Goal: Task Accomplishment & Management: Complete application form

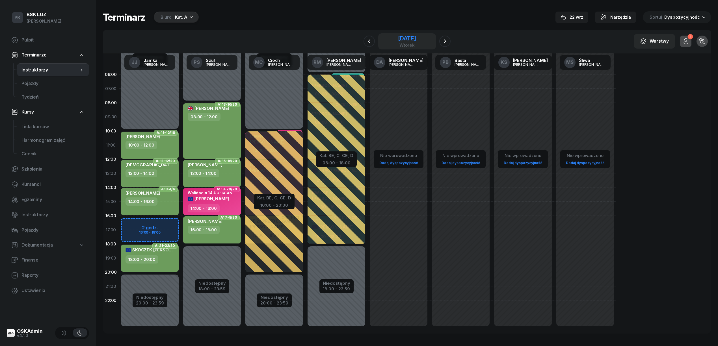
click at [411, 40] on div "23 września 2025" at bounding box center [407, 39] width 18 height 6
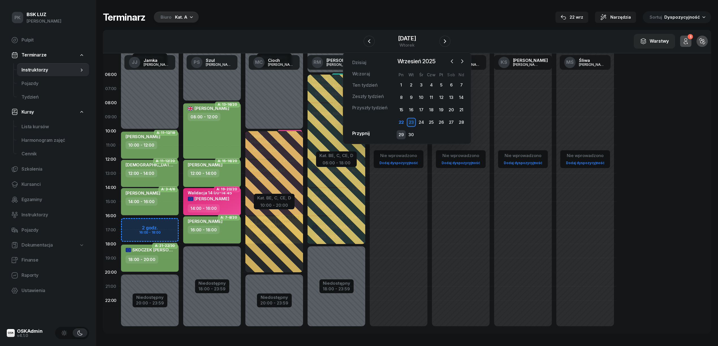
click at [403, 134] on div "29" at bounding box center [401, 134] width 9 height 9
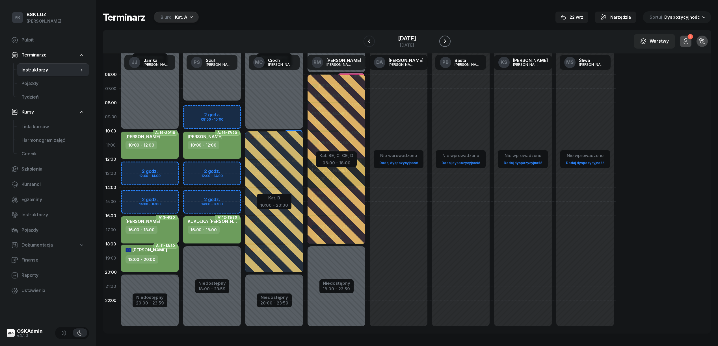
click at [446, 40] on icon "button" at bounding box center [445, 41] width 7 height 7
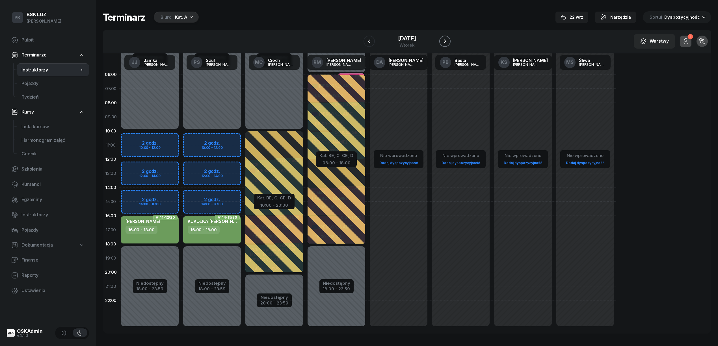
click at [446, 40] on icon "button" at bounding box center [445, 41] width 7 height 7
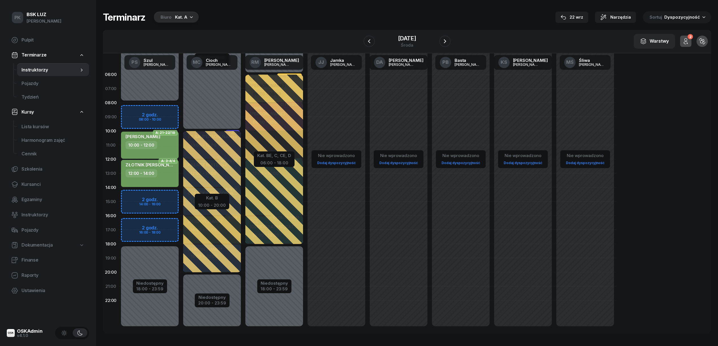
click at [148, 199] on div "Niedostępny 00:00 - 08:00 Niedostępny 18:00 - 23:59 2 godz. 08:00 - 10:00 2 god…" at bounding box center [150, 202] width 62 height 269
select select "14"
select select "16"
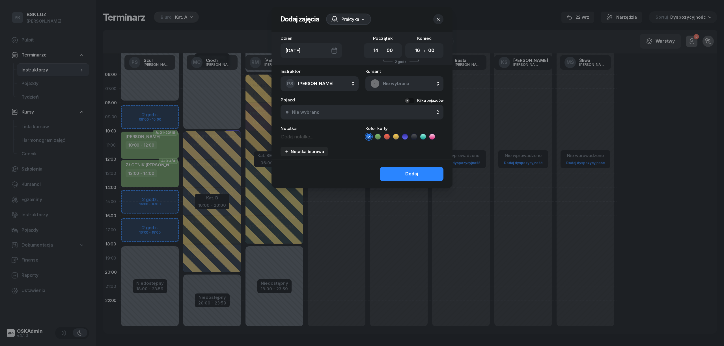
click at [437, 18] on icon "button" at bounding box center [438, 19] width 3 height 3
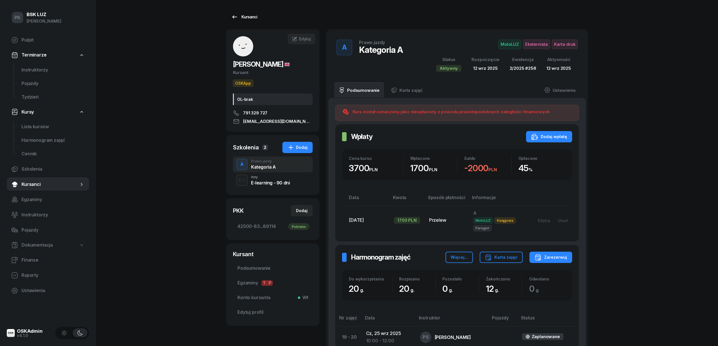
click at [239, 16] on div "Kursanci" at bounding box center [244, 17] width 26 height 7
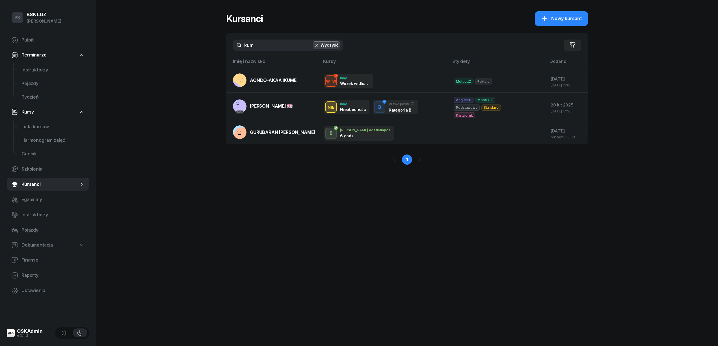
click at [557, 17] on span "Nowy kursant" at bounding box center [566, 18] width 31 height 7
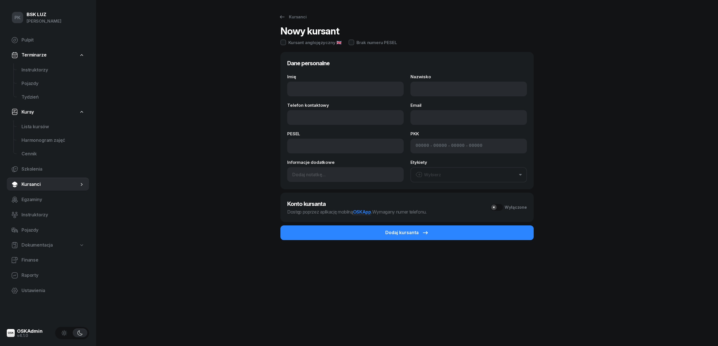
click at [355, 97] on div "Imię Nazwisko Telefon kontaktowy Email PESEL PKK - - - Informacje dodatkowe Ety…" at bounding box center [407, 129] width 240 height 108
click at [352, 91] on input "Imię" at bounding box center [345, 89] width 117 height 15
type input "JAROSŁAW"
click at [418, 91] on input "Nazwisko" at bounding box center [469, 89] width 117 height 15
click at [418, 91] on input "tOMALA" at bounding box center [469, 89] width 117 height 15
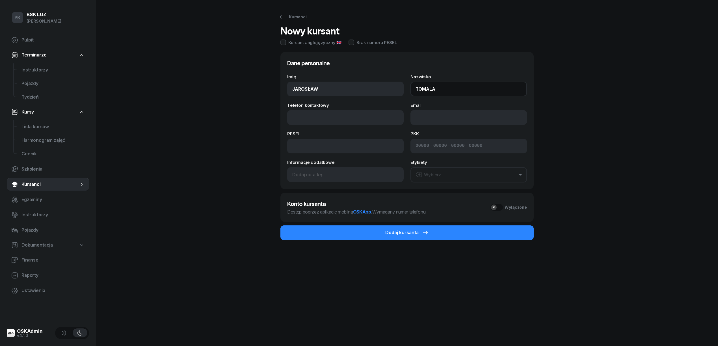
type input "TOMALA"
click at [326, 119] on input "Telefon kontaktowy" at bounding box center [345, 117] width 117 height 15
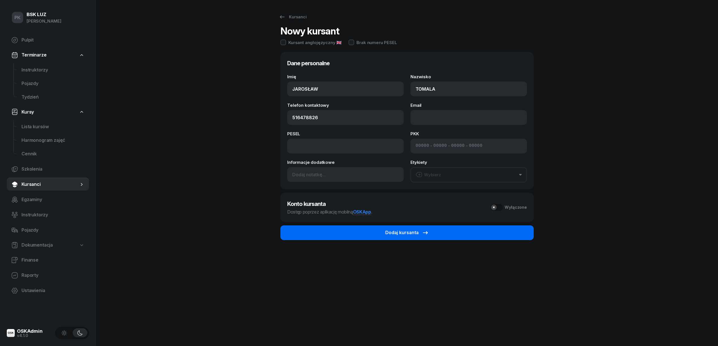
type input "516 478 826"
click at [364, 231] on button "Dodaj kursanta" at bounding box center [407, 233] width 253 height 15
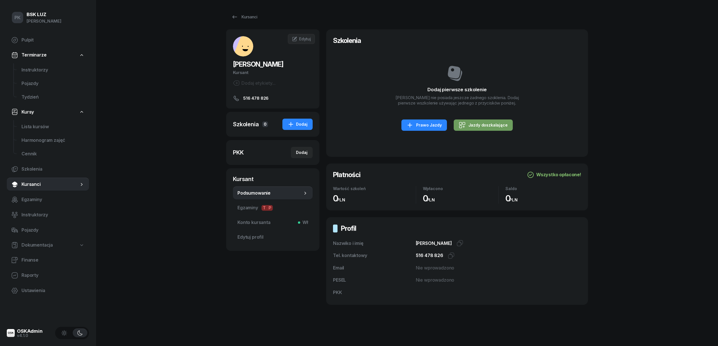
click at [486, 129] on div "Jazdy doszkalające" at bounding box center [483, 125] width 49 height 7
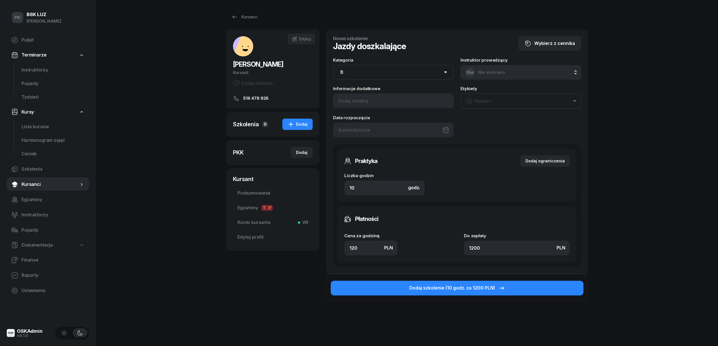
drag, startPoint x: 357, startPoint y: 68, endPoint x: 355, endPoint y: 72, distance: 4.4
click at [357, 68] on select "AM A1 A2 A B1 B B+E C1 C1+E C C+E D1 D1+E D D+E T Tram C+CE C+D" at bounding box center [393, 72] width 121 height 15
select select "A"
click at [333, 65] on select "AM A1 A2 A B1 B B+E C1 C1+E C C+E D1 D1+E D D+E T Tram C+CE C+D" at bounding box center [393, 72] width 121 height 15
drag, startPoint x: 369, startPoint y: 186, endPoint x: 316, endPoint y: 191, distance: 53.9
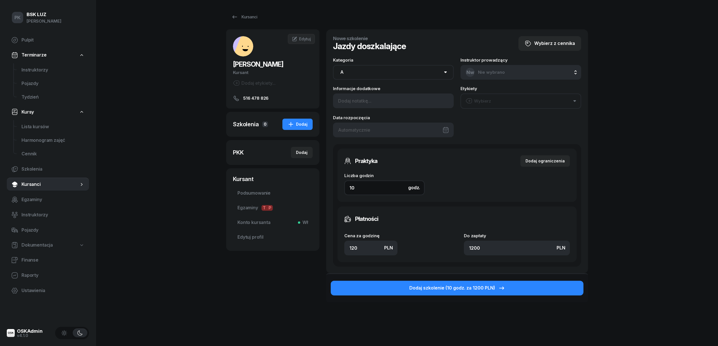
click at [316, 191] on div "TOMALA JAROSŁAW Kursant Dodaj etykiety... 516 478 826 JT JAROSŁAW TOMALA Kursan…" at bounding box center [407, 181] width 362 height 304
type input "2"
type input "240"
type input "2"
click at [362, 247] on input "120" at bounding box center [370, 248] width 53 height 15
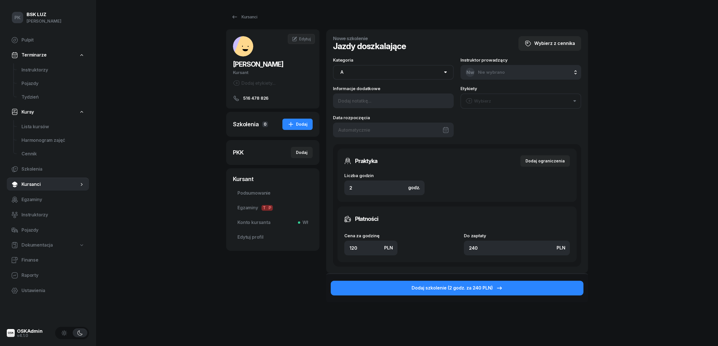
drag, startPoint x: 365, startPoint y: 249, endPoint x: 337, endPoint y: 248, distance: 27.4
click at [338, 248] on div "Płatności Cena za godzinę PLN 120 Do zapłaty PLN 240" at bounding box center [457, 235] width 239 height 56
type input "1"
type input "2"
type input "14"
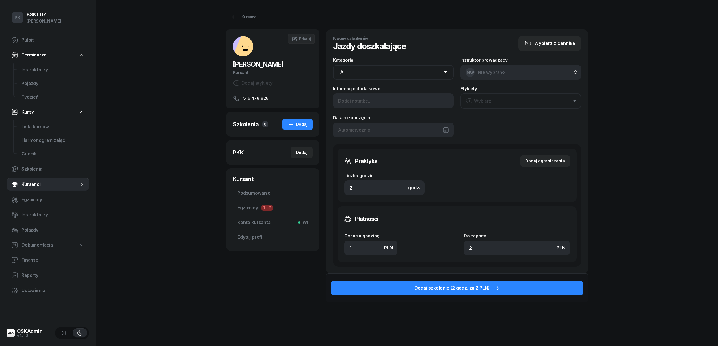
type input "28"
type input "140"
type input "280"
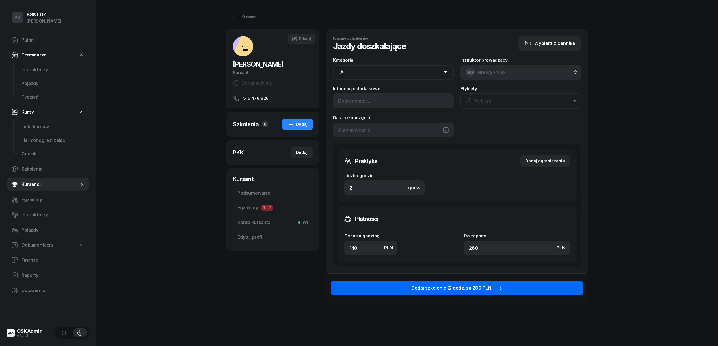
type input "140"
click at [452, 287] on div "Dodaj szkolenie (2 godz. za 280 PLN)" at bounding box center [457, 288] width 92 height 7
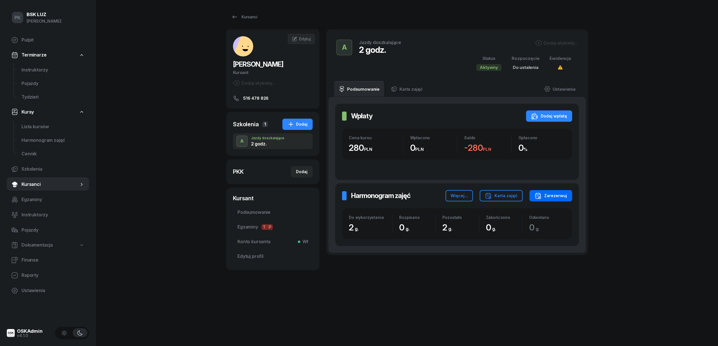
click at [553, 198] on div "Zarezerwuj" at bounding box center [551, 196] width 33 height 7
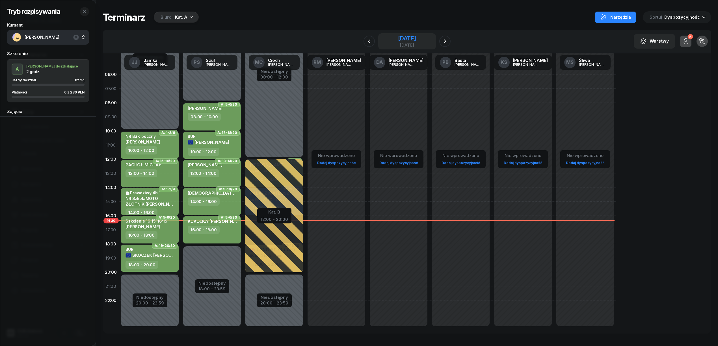
click at [416, 37] on div "22 września 2025" at bounding box center [407, 39] width 18 height 6
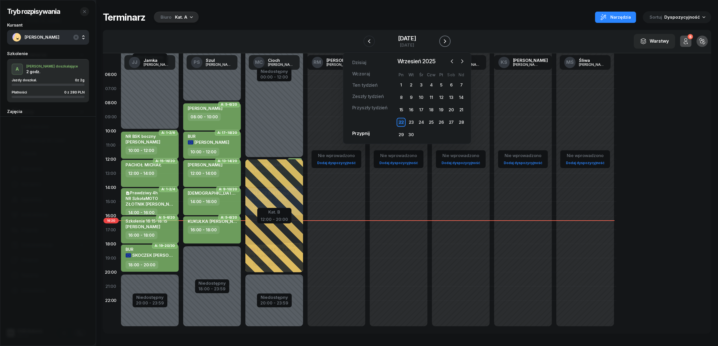
click at [447, 41] on icon "button" at bounding box center [445, 41] width 7 height 7
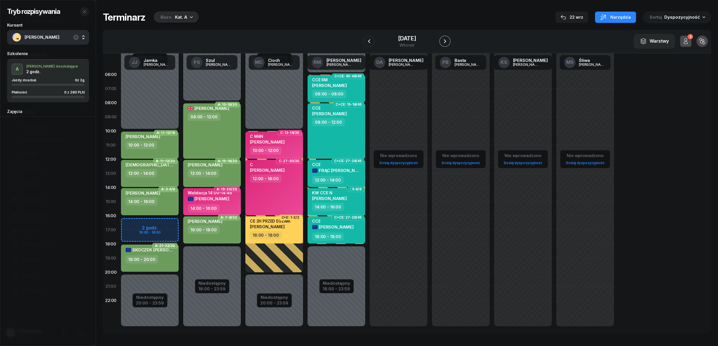
click at [447, 41] on icon "button" at bounding box center [445, 41] width 7 height 7
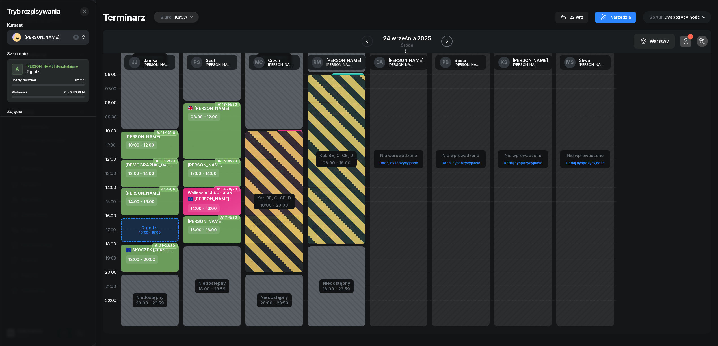
click at [447, 41] on icon "button" at bounding box center [447, 41] width 7 height 7
click at [447, 41] on icon "button" at bounding box center [446, 41] width 7 height 7
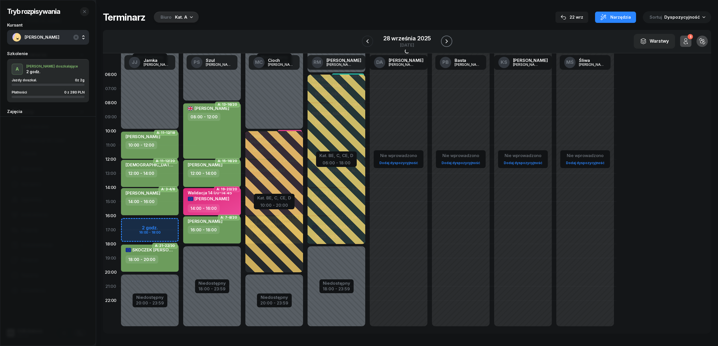
click at [447, 41] on icon "button" at bounding box center [446, 41] width 7 height 7
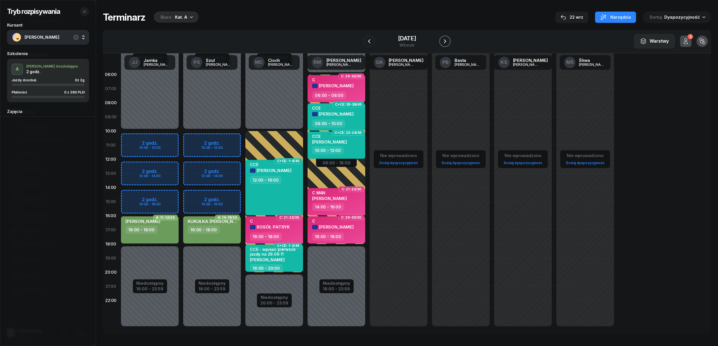
click at [447, 41] on icon "button" at bounding box center [445, 41] width 7 height 7
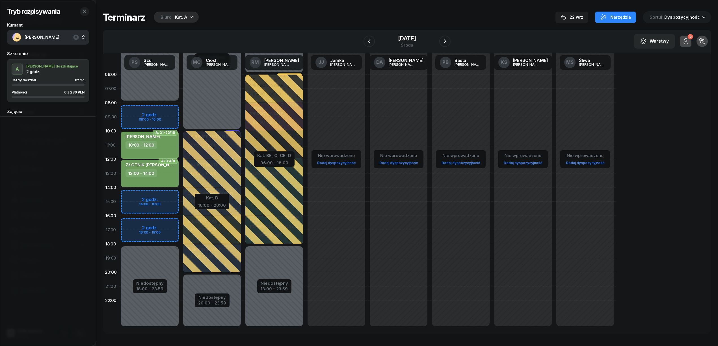
click at [135, 196] on div "Niedostępny 00:00 - 08:00 Niedostępny 18:00 - 23:59 2 godz. 08:00 - 10:00 2 god…" at bounding box center [150, 202] width 62 height 269
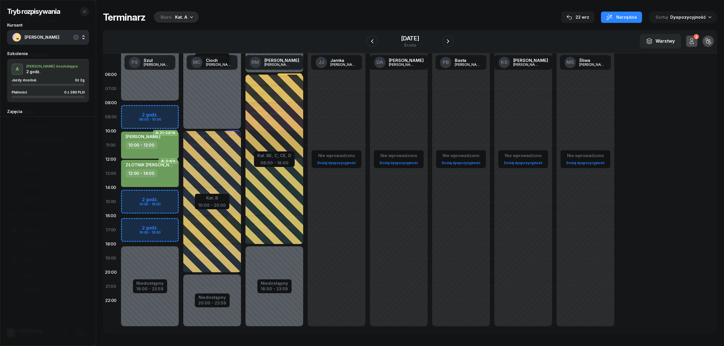
select select "14"
select select "16"
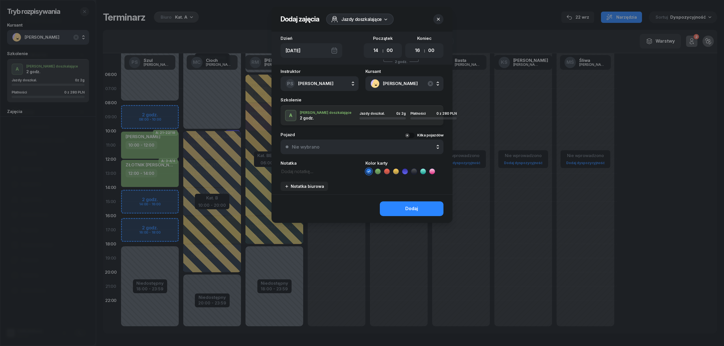
click at [379, 171] on icon at bounding box center [378, 172] width 6 height 6
click at [386, 203] on button "Dodaj" at bounding box center [412, 209] width 64 height 15
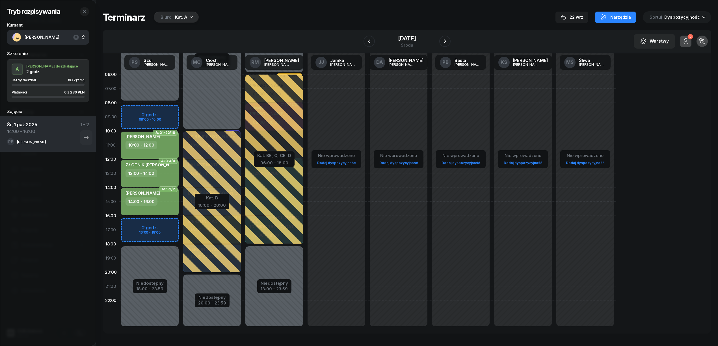
click at [149, 211] on div "JAROSŁAW TOMALA 14:00 - 16:00" at bounding box center [150, 201] width 58 height 27
select select "14"
select select "16"
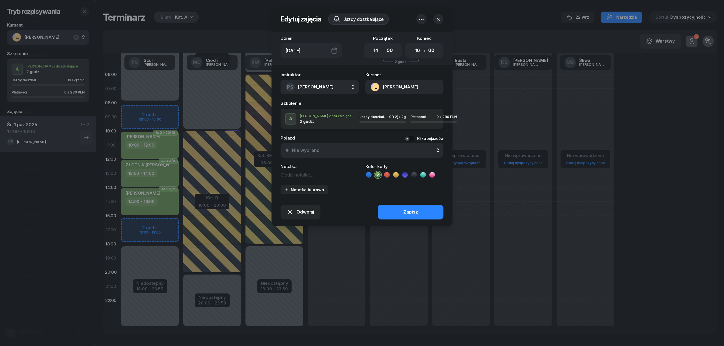
click at [396, 88] on button "TOMALA JAROSŁAW" at bounding box center [404, 87] width 78 height 15
click at [440, 19] on icon "button" at bounding box center [438, 19] width 6 height 6
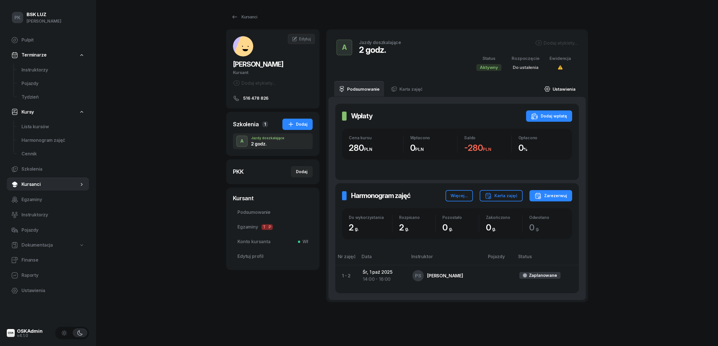
click at [564, 93] on link "Ustawienia" at bounding box center [560, 89] width 40 height 16
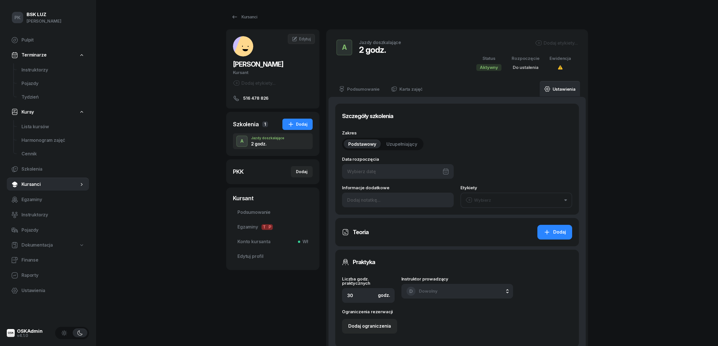
type input "2"
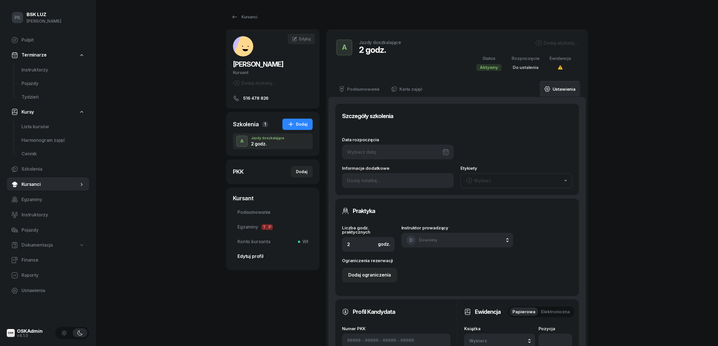
click at [266, 256] on span "Edytuj profil" at bounding box center [273, 256] width 71 height 7
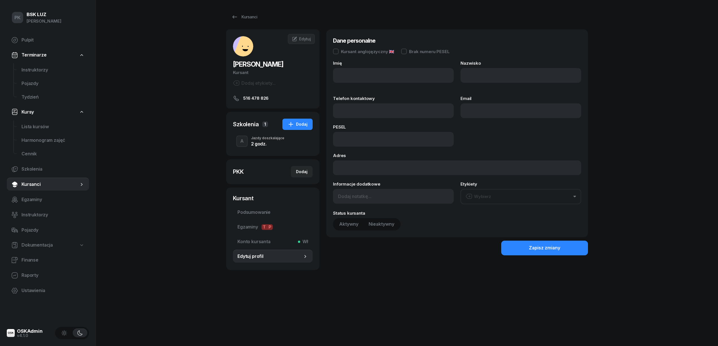
type input "JAROSŁAW"
type input "TOMALA"
type input "516 478 826"
paste input "[EMAIL_ADDRESS][DOMAIN_NAME]"
type input "[EMAIL_ADDRESS][DOMAIN_NAME]"
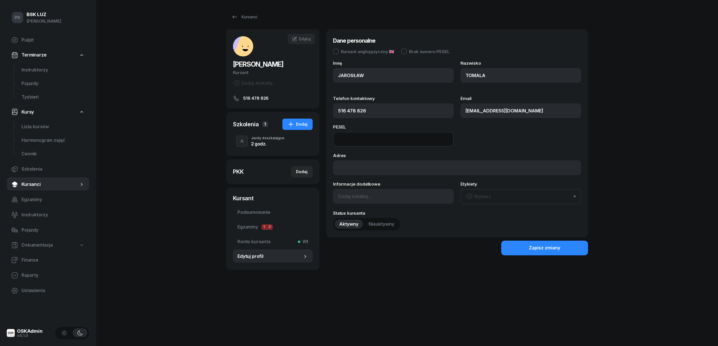
click at [359, 137] on input at bounding box center [393, 139] width 121 height 15
paste input "92092510413"
type input "92092510413"
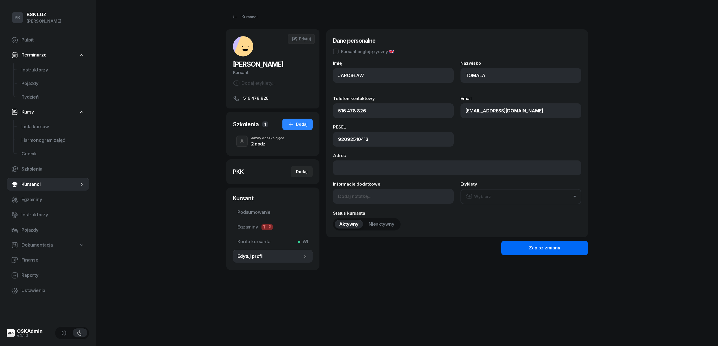
click at [544, 249] on div "Zapisz zmiany" at bounding box center [544, 248] width 31 height 7
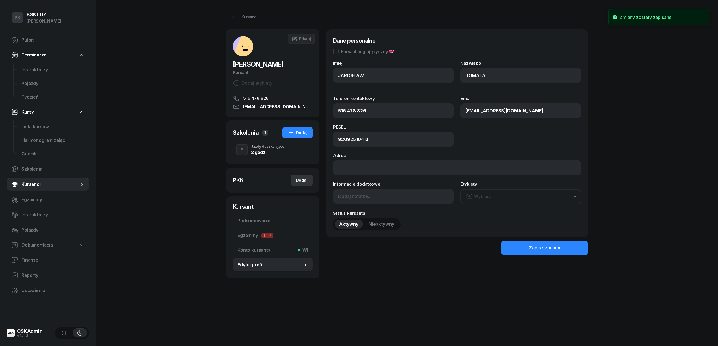
click at [300, 182] on div "Dodaj" at bounding box center [302, 180] width 12 height 7
select select
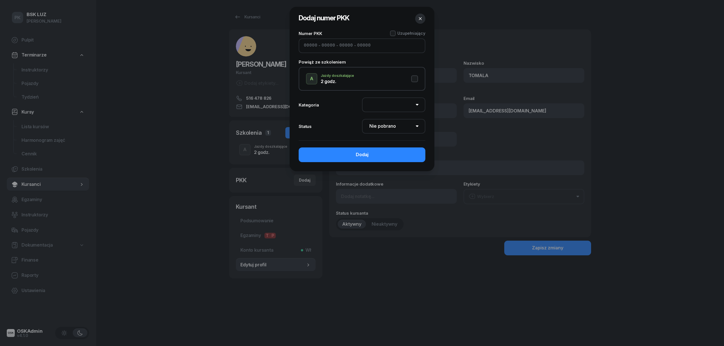
click at [308, 43] on input at bounding box center [311, 45] width 14 height 7
paste input "22530"
type input "22530"
type input "45043"
type input "13753"
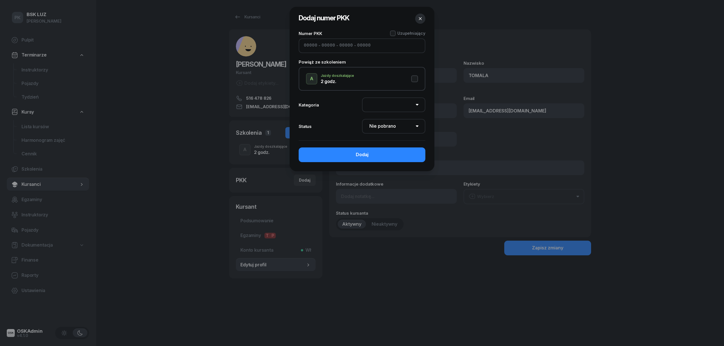
type input "13114"
click at [413, 78] on button "A Jazdy doszkalające 2 godz." at bounding box center [362, 78] width 112 height 11
select select "A"
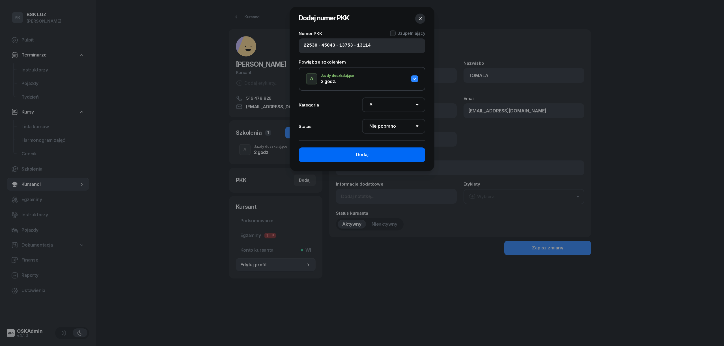
click at [407, 155] on button "Dodaj" at bounding box center [362, 155] width 127 height 15
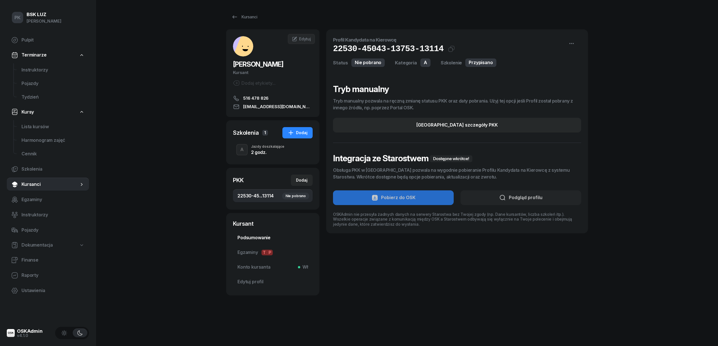
click at [258, 237] on span "Podsumowanie" at bounding box center [273, 237] width 71 height 7
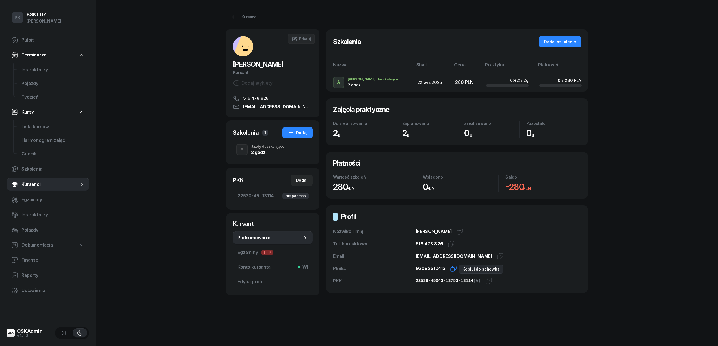
click at [453, 268] on icon "button" at bounding box center [454, 268] width 4 height 4
click at [486, 281] on icon "button" at bounding box center [489, 281] width 7 height 7
click at [306, 39] on span "Edytuj" at bounding box center [305, 38] width 12 height 5
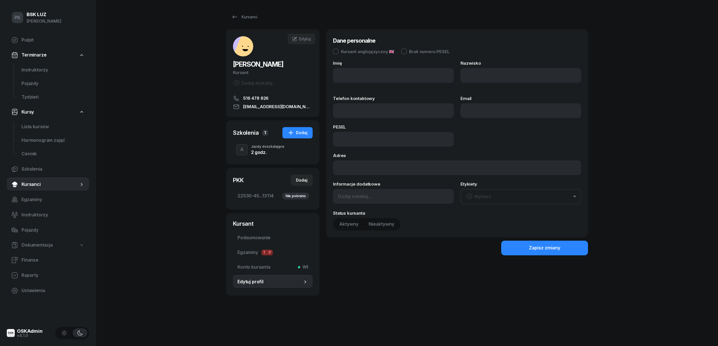
type input "JAROSŁAW"
type input "TOMALA"
type input "516478826"
type input "[EMAIL_ADDRESS][DOMAIN_NAME]"
type input "92092510413"
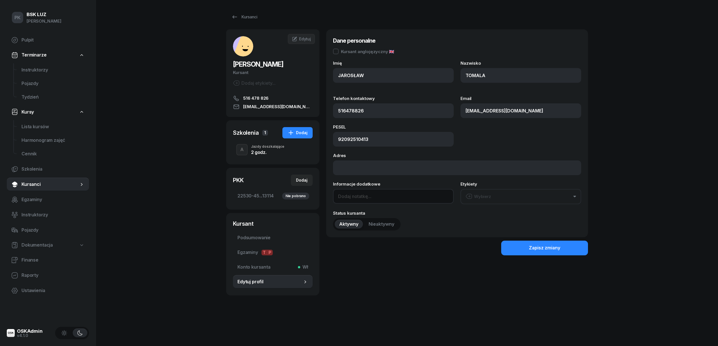
click at [357, 195] on input at bounding box center [393, 196] width 121 height 15
type input "o"
paste input "2040-04-03"
type input "OL-brak [DATE]"
click at [528, 253] on button "Zapisz zmiany" at bounding box center [544, 248] width 87 height 15
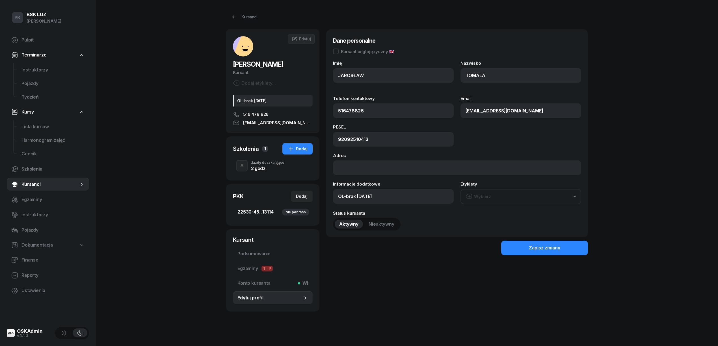
click at [271, 213] on span "22530-45...13114 Nie pobrano" at bounding box center [273, 212] width 71 height 7
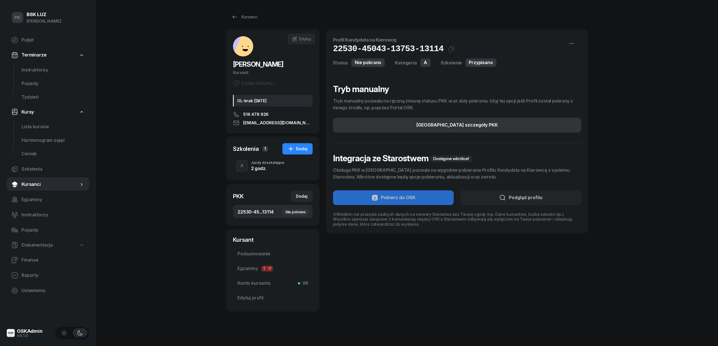
click at [446, 128] on div "Edytuj szczegóły PKK" at bounding box center [457, 125] width 81 height 7
select select "A"
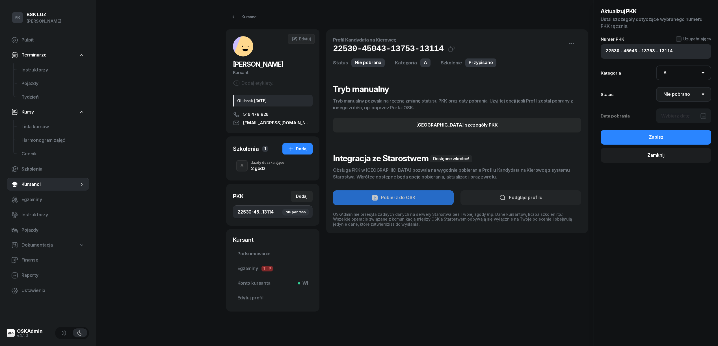
click at [680, 92] on select "Nie pobrano Pobrano Zwrócono Zaktualizowano" at bounding box center [683, 94] width 55 height 15
select select "Get"
click at [656, 87] on select "Nie pobrano Pobrano Zwrócono Zaktualizowano" at bounding box center [683, 94] width 55 height 15
click at [679, 117] on div at bounding box center [683, 116] width 55 height 15
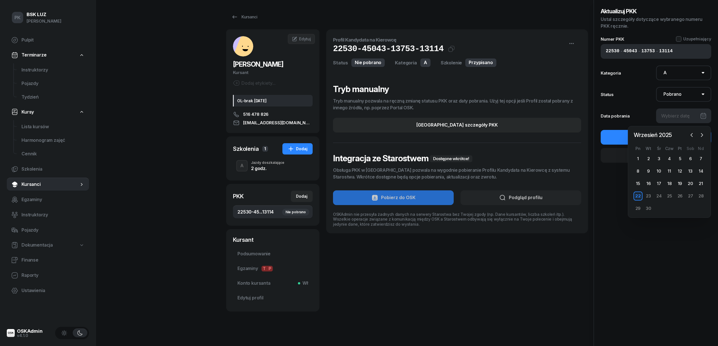
click at [640, 196] on div "22" at bounding box center [638, 196] width 9 height 9
type input "22/09/2025"
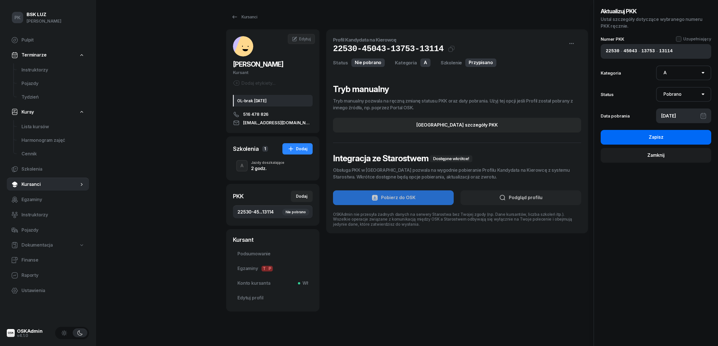
click at [663, 134] on button "Zapisz" at bounding box center [656, 137] width 111 height 15
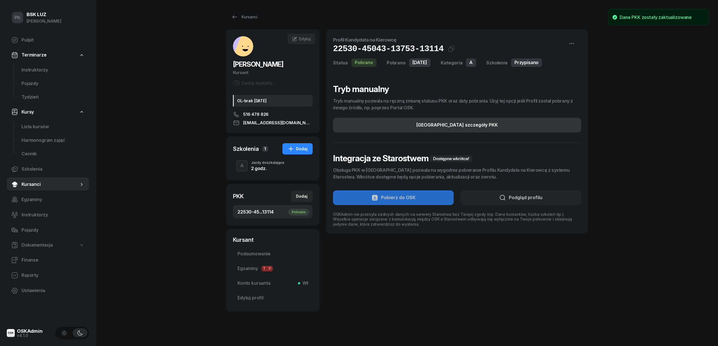
click at [462, 130] on button "Edytuj szczegóły PKK" at bounding box center [457, 125] width 248 height 15
select select "A"
select select "Get"
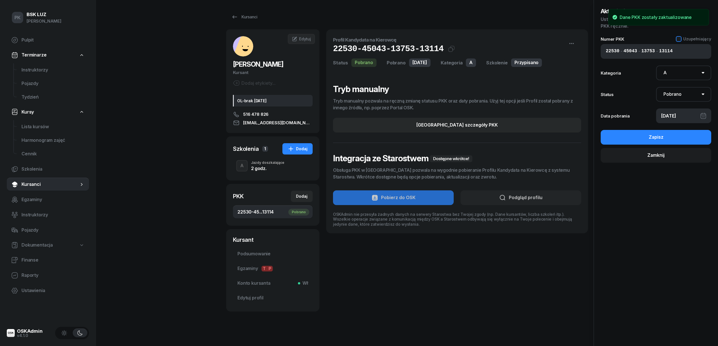
click at [679, 37] on div at bounding box center [679, 39] width 6 height 6
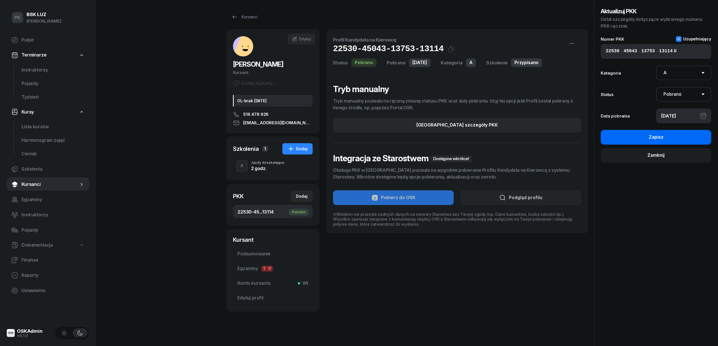
click at [670, 137] on button "Zapisz" at bounding box center [656, 137] width 111 height 15
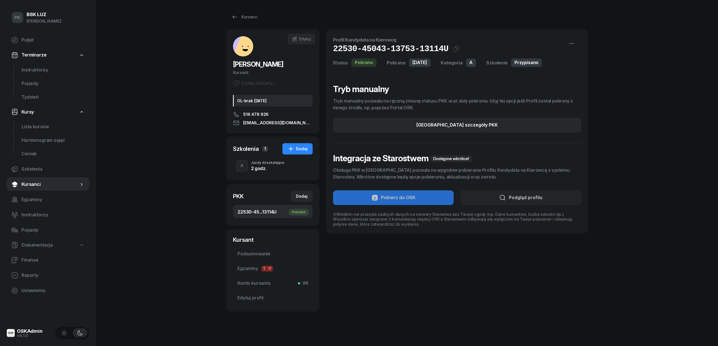
click at [260, 163] on div "Jazdy doszkalające" at bounding box center [267, 162] width 33 height 3
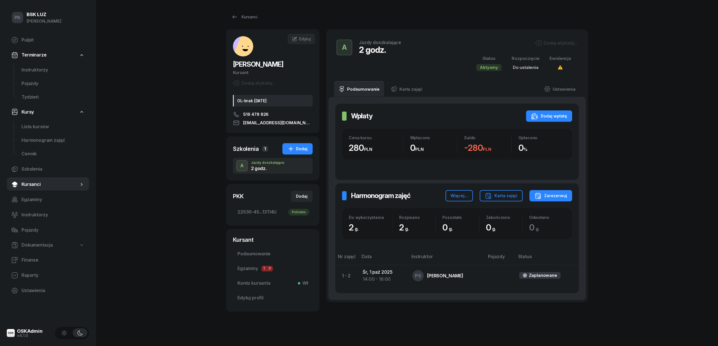
click at [560, 42] on div "Dodaj etykiety..." at bounding box center [556, 43] width 43 height 7
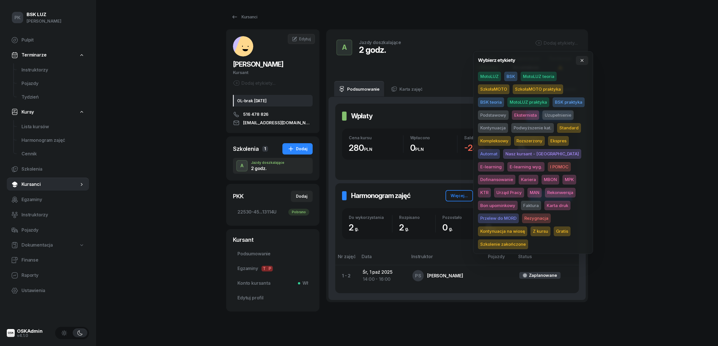
click at [492, 90] on span "SzkołaMOTO" at bounding box center [493, 90] width 31 height 10
click at [550, 116] on span "Uzupełnienie" at bounding box center [558, 116] width 31 height 10
click at [274, 87] on div "Dodaj etykiety..." at bounding box center [273, 84] width 80 height 8
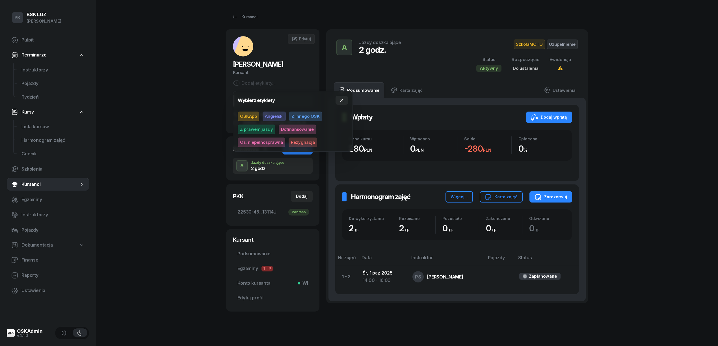
click at [294, 118] on span "Z innego OSK" at bounding box center [305, 117] width 33 height 10
click at [657, 103] on div "PK BSK LUZ Piotr Klimek Pulpit Terminarze Instruktorzy Pojazdy Tydzień Kursy Li…" at bounding box center [359, 179] width 718 height 359
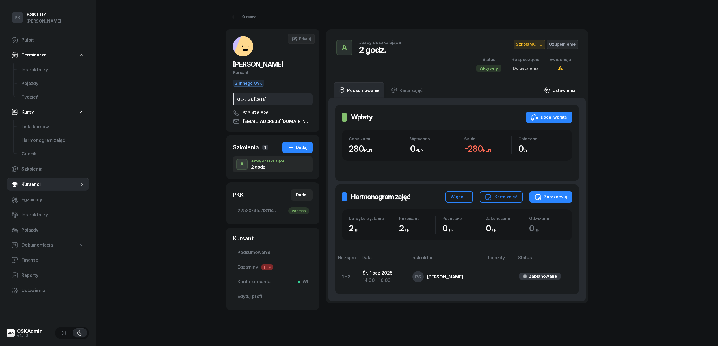
click at [562, 90] on link "Ustawienia" at bounding box center [560, 90] width 40 height 16
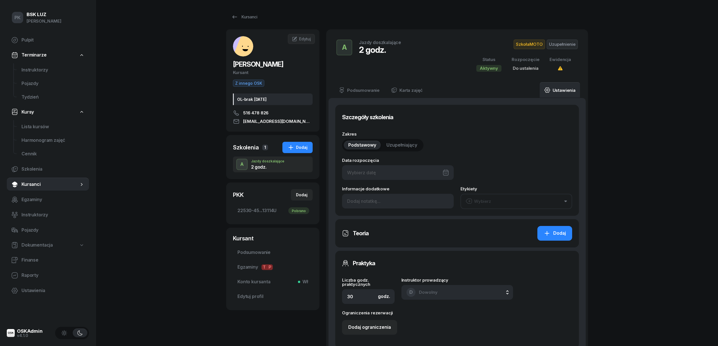
type input "2"
type input "22530"
type input "45043"
type input "13753"
type input "13114"
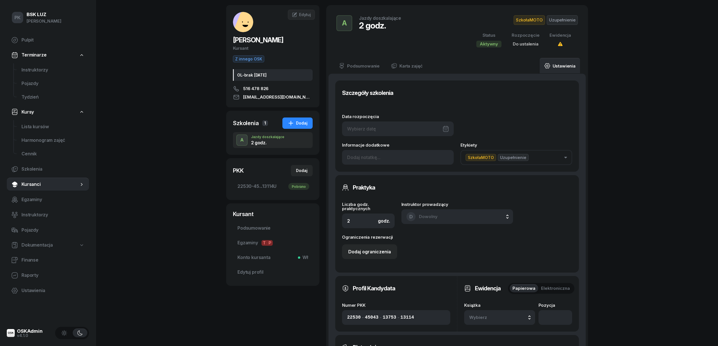
scroll to position [38, 0]
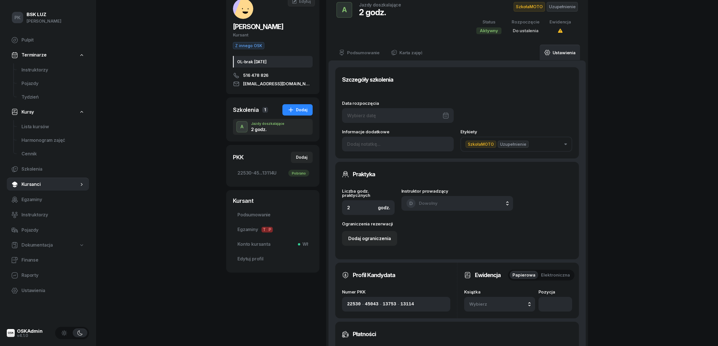
click at [484, 303] on span "Wybierz" at bounding box center [485, 304] width 33 height 7
click at [499, 288] on div "1/2020/SM" at bounding box center [506, 286] width 67 height 7
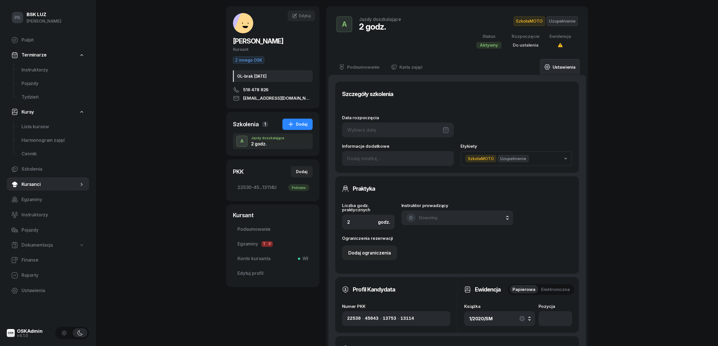
scroll to position [0, 0]
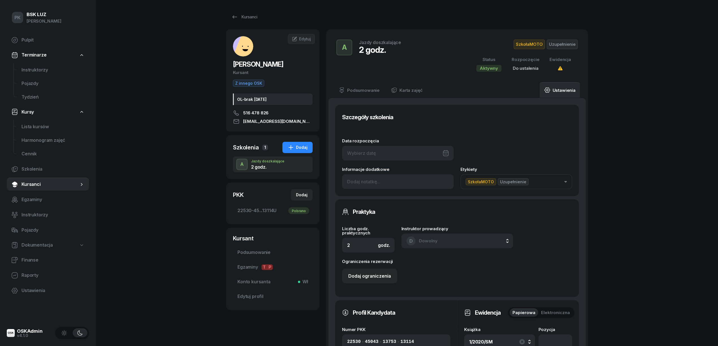
click at [379, 152] on div at bounding box center [398, 153] width 112 height 15
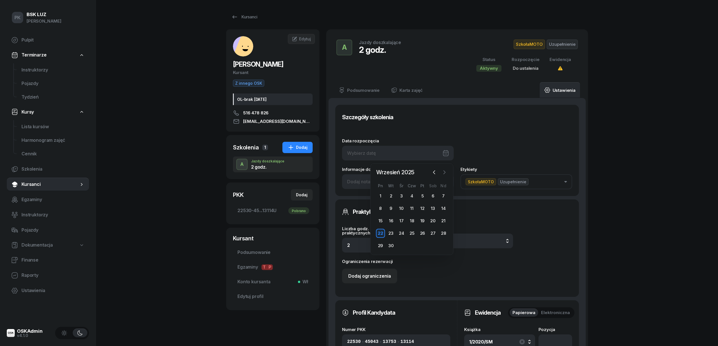
click at [443, 173] on icon "button" at bounding box center [445, 173] width 6 height 6
click at [400, 194] on div "1" at bounding box center [401, 196] width 9 height 9
type input "01/10/2025"
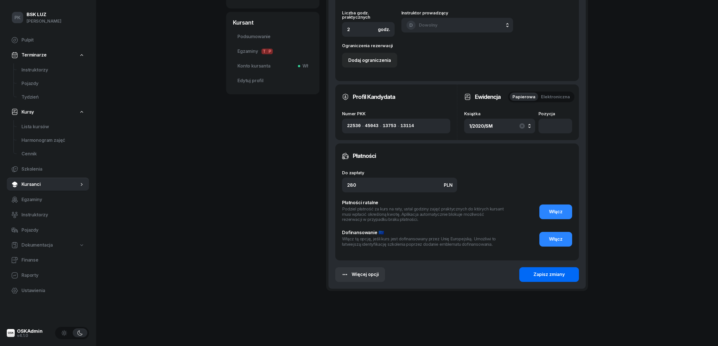
click at [556, 277] on div "Zapisz zmiany" at bounding box center [549, 274] width 31 height 7
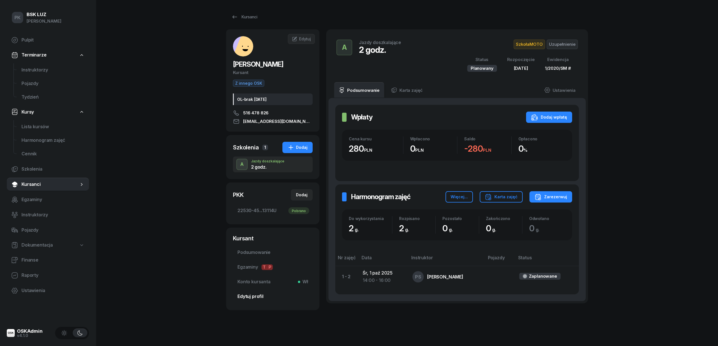
click at [250, 298] on span "Edytuj profil" at bounding box center [273, 296] width 71 height 7
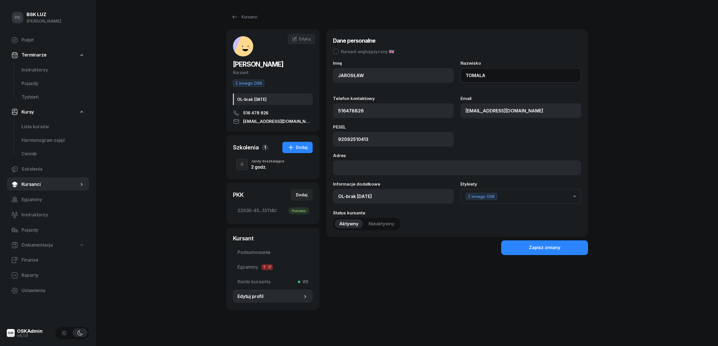
drag, startPoint x: 494, startPoint y: 78, endPoint x: 432, endPoint y: 79, distance: 62.2
click at [432, 79] on div "Imię JAROSŁAW Nazwisko TOMALA" at bounding box center [457, 75] width 248 height 29
paste input "N"
type input "TOMANA"
click at [525, 248] on button "Zapisz zmiany" at bounding box center [544, 248] width 87 height 15
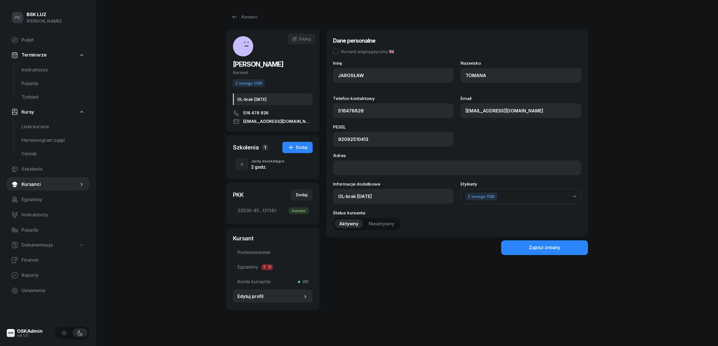
click at [268, 163] on div "Jazdy doszkalające" at bounding box center [267, 161] width 33 height 3
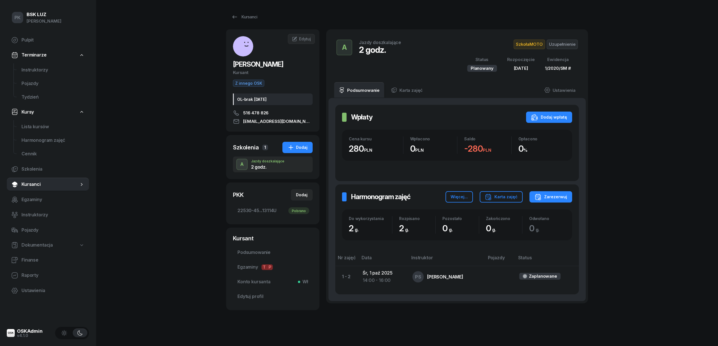
click at [188, 152] on div "PK BSK LUZ Piotr Klimek Pulpit Terminarze Instruktorzy Pojazdy Tydzień Kursy Li…" at bounding box center [359, 179] width 718 height 359
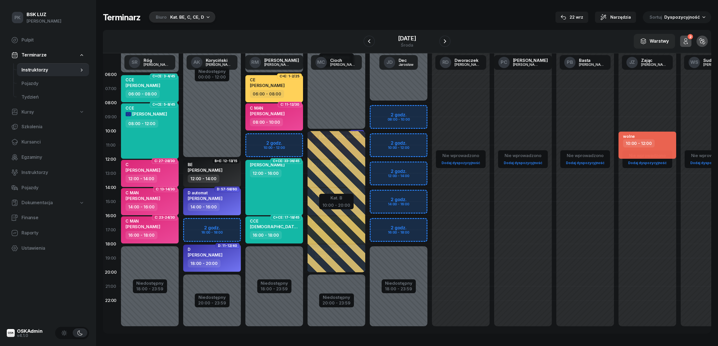
click at [182, 19] on div "Kat. BE, C, CE, D" at bounding box center [187, 17] width 34 height 7
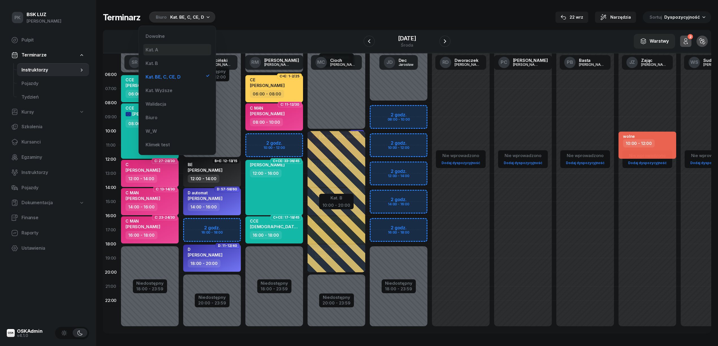
click at [181, 55] on div "Kat. A" at bounding box center [177, 49] width 68 height 11
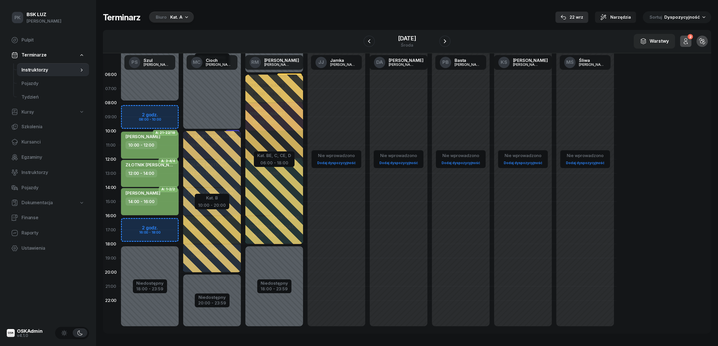
click at [566, 18] on icon "button" at bounding box center [563, 17] width 5 height 5
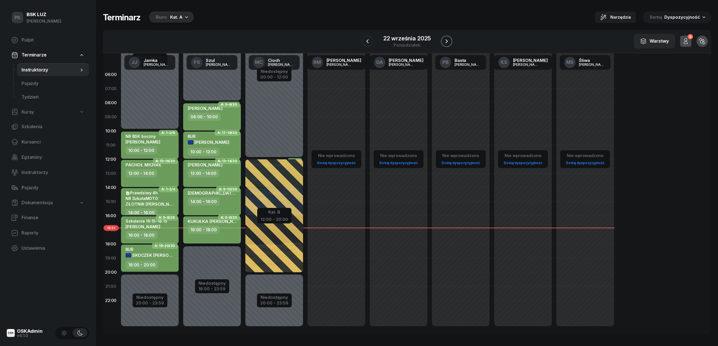
click at [447, 41] on icon "button" at bounding box center [447, 41] width 2 height 4
